Goal: Check status: Verify the current state of an ongoing process or item

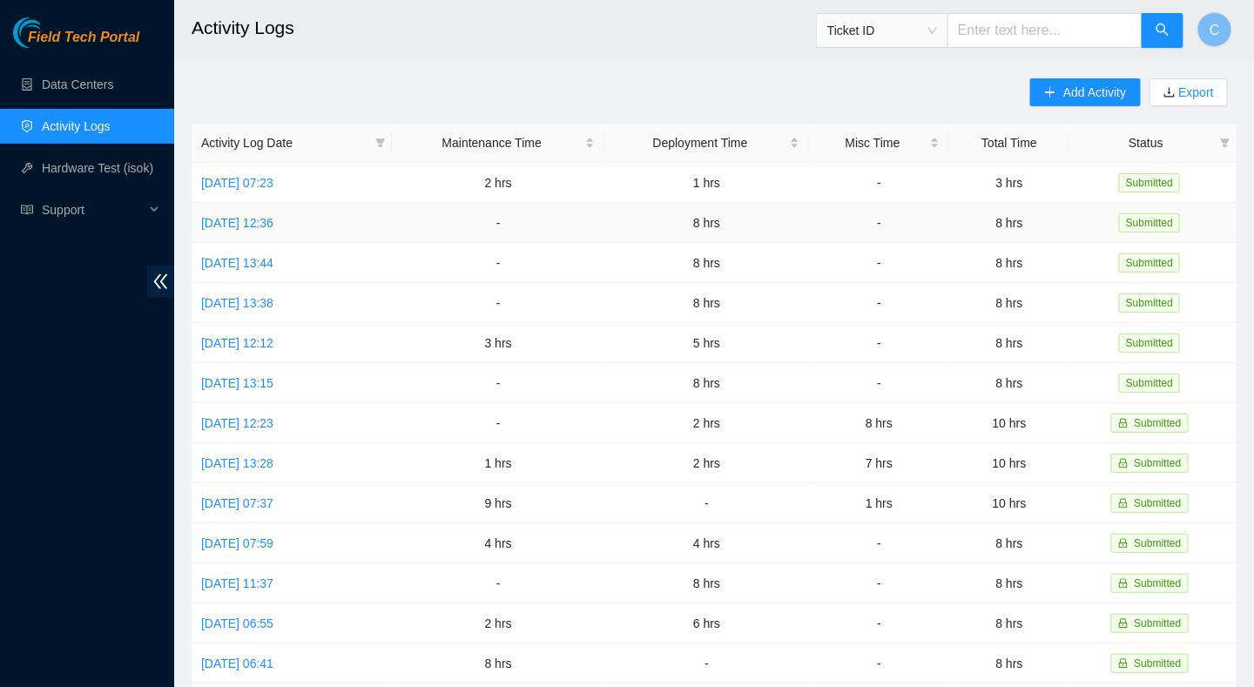
drag, startPoint x: 361, startPoint y: 235, endPoint x: 0, endPoint y: 61, distance: 400.5
click at [74, 171] on link "Hardware Test (isok)" at bounding box center [97, 168] width 111 height 14
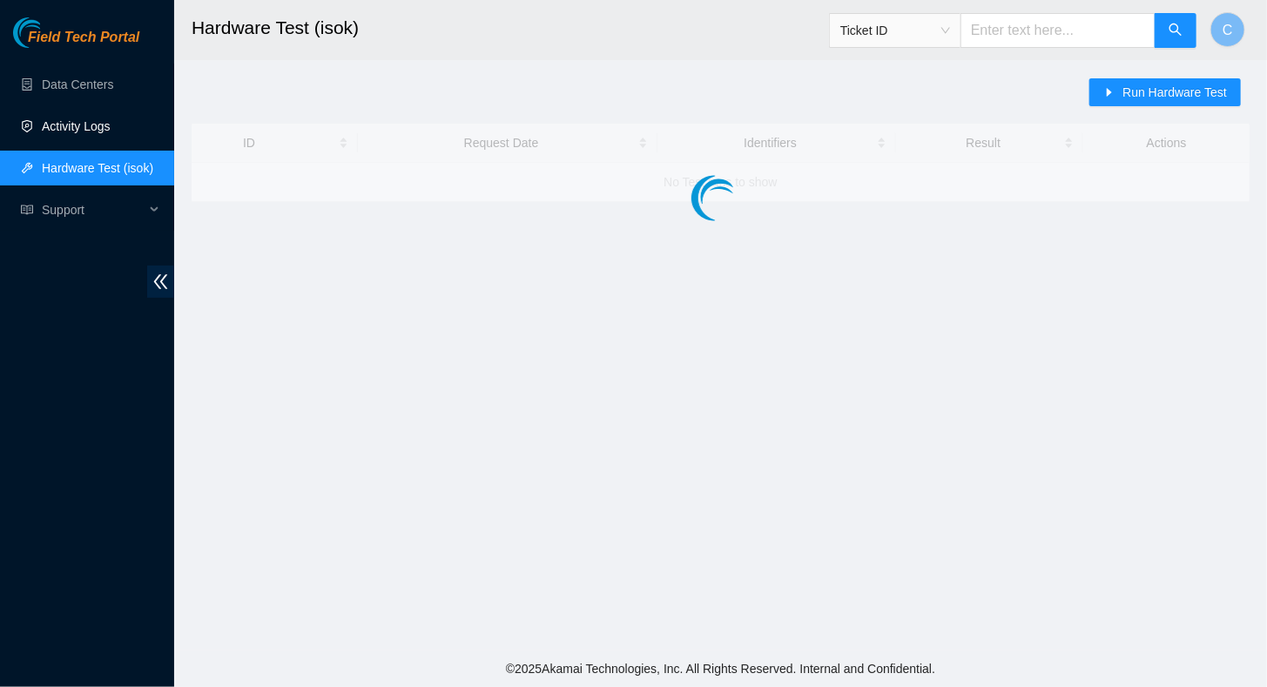
click at [84, 129] on link "Activity Logs" at bounding box center [76, 126] width 69 height 14
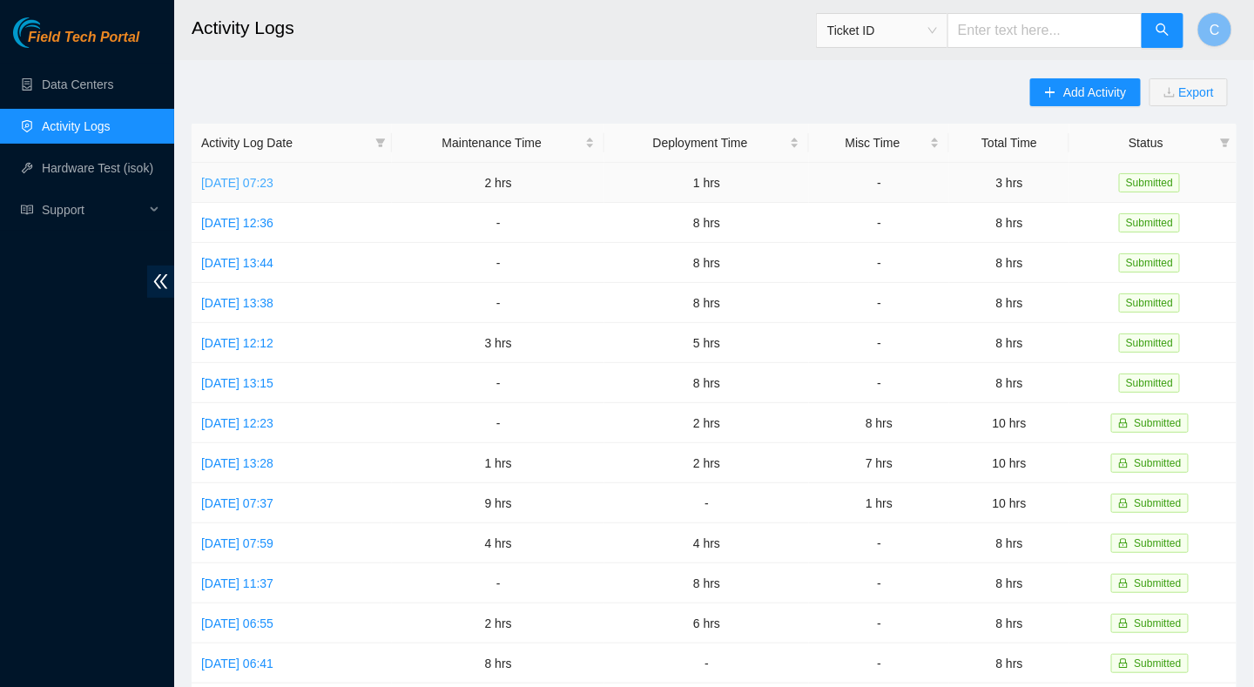
click at [255, 185] on link "[DATE] 07:23" at bounding box center [237, 183] width 72 height 14
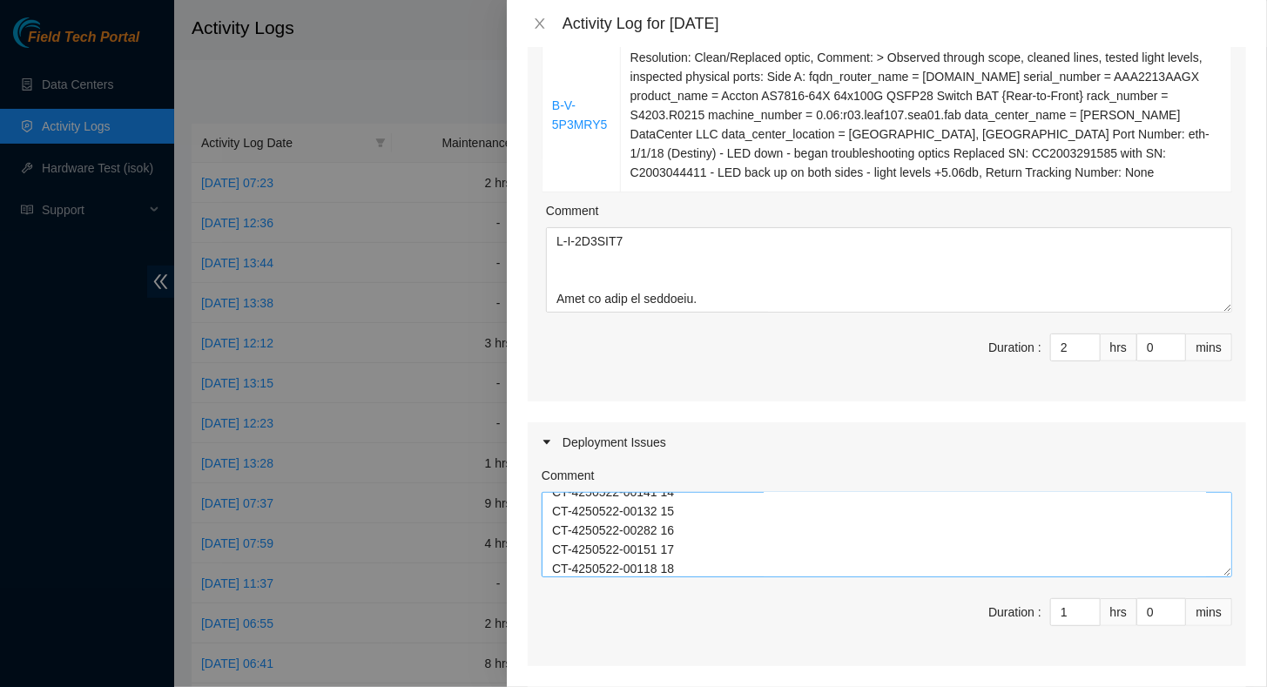
scroll to position [556, 0]
drag, startPoint x: 758, startPoint y: 512, endPoint x: 773, endPoint y: 516, distance: 15.2
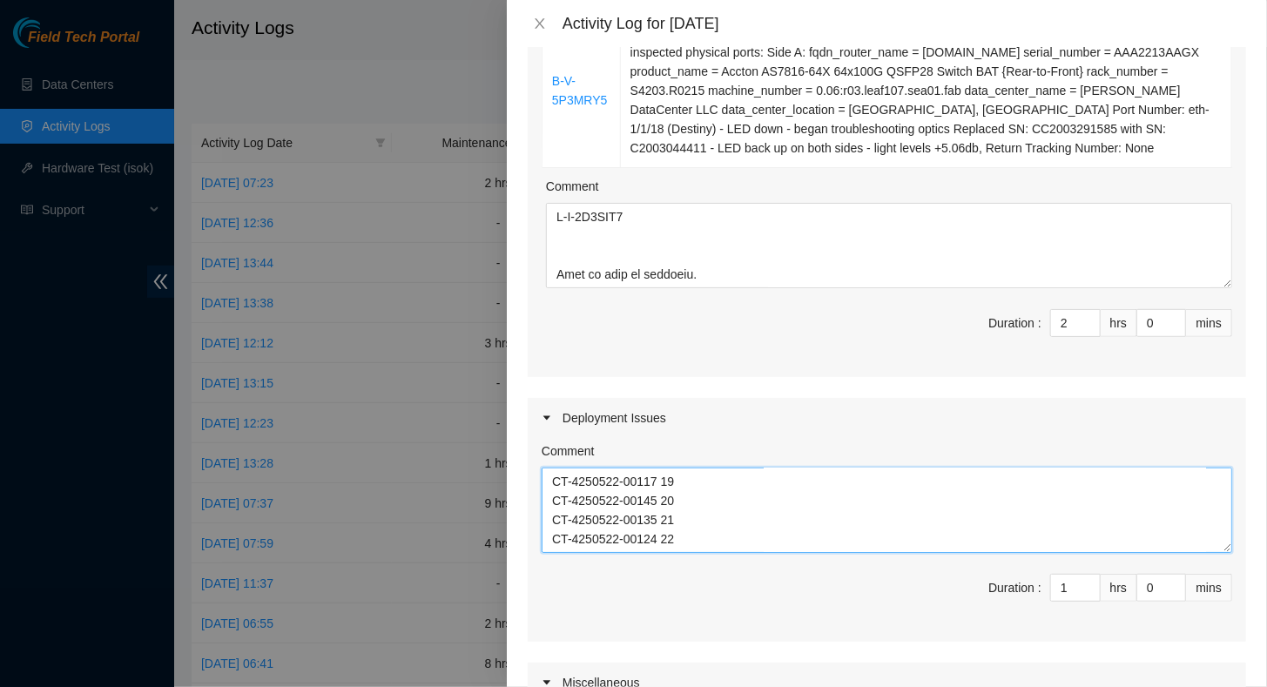
scroll to position [0, 0]
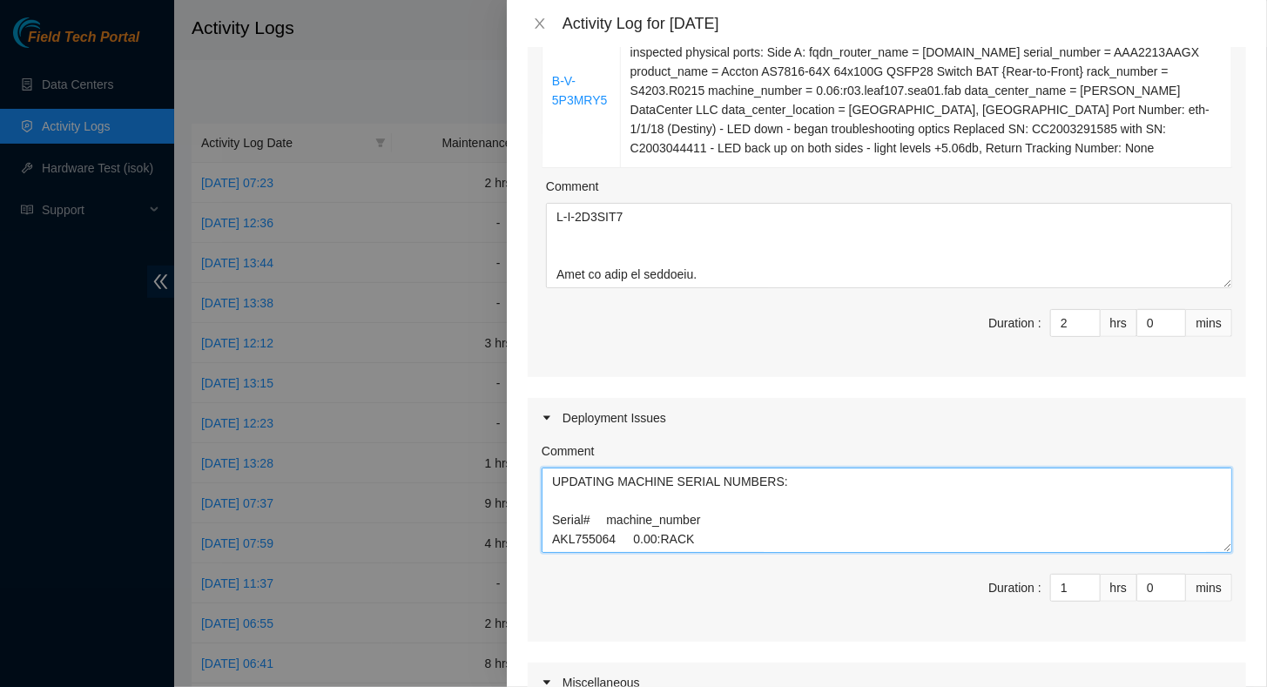
drag, startPoint x: 689, startPoint y: 532, endPoint x: 415, endPoint y: 307, distance: 354.7
click at [415, 307] on div "Activity Log for [DATE] Note: This activity log is for informational purposes o…" at bounding box center [633, 343] width 1267 height 687
